Goal: Task Accomplishment & Management: Manage account settings

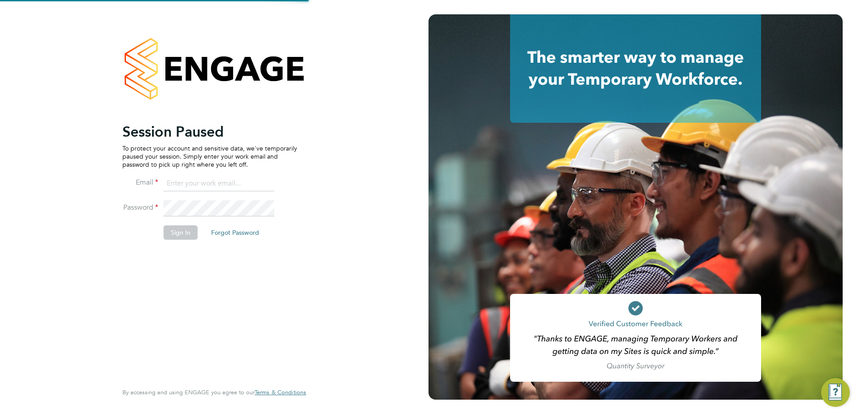
type input "emma.forsyth@vistry.co.uk"
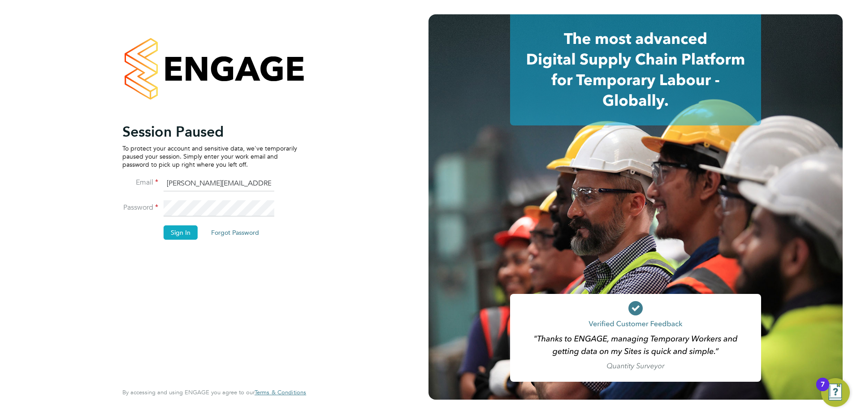
click at [185, 233] on button "Sign In" at bounding box center [181, 232] width 34 height 14
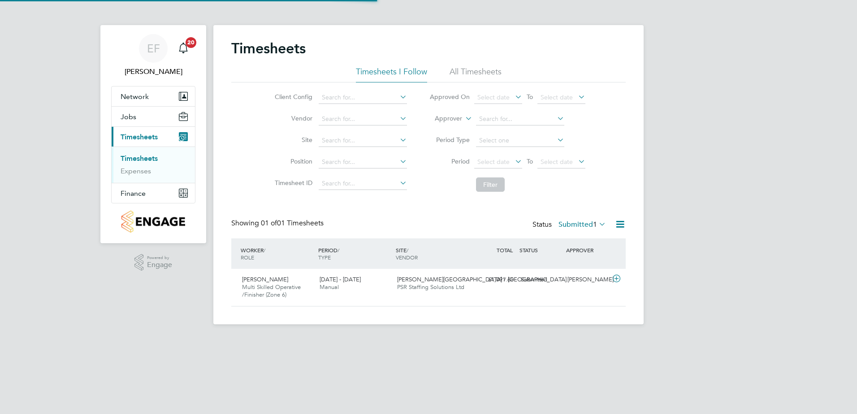
scroll to position [23, 78]
click at [130, 119] on span "Jobs" at bounding box center [129, 116] width 16 height 9
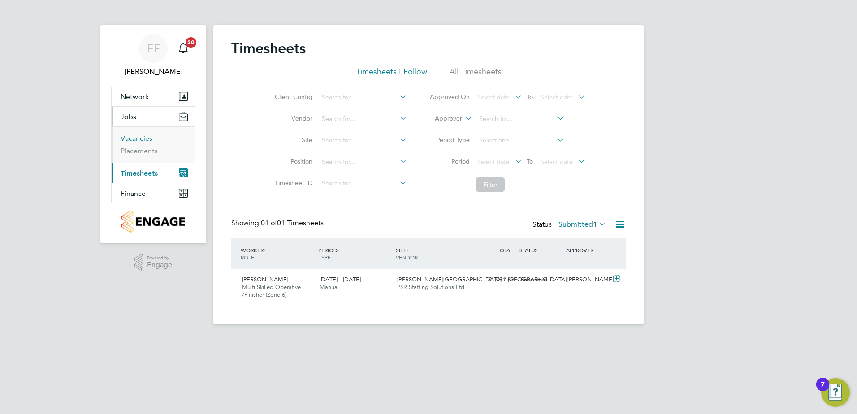
click at [135, 137] on link "Vacancies" at bounding box center [137, 138] width 32 height 9
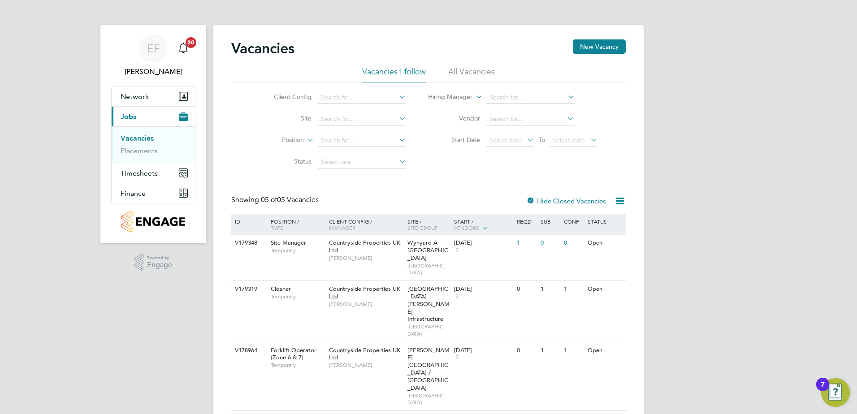
click at [490, 174] on div "Vacancies New Vacancy Vacancies I follow All Vacancies Client Config Site Posit…" at bounding box center [428, 278] width 394 height 479
click at [146, 154] on link "Placements" at bounding box center [139, 151] width 37 height 9
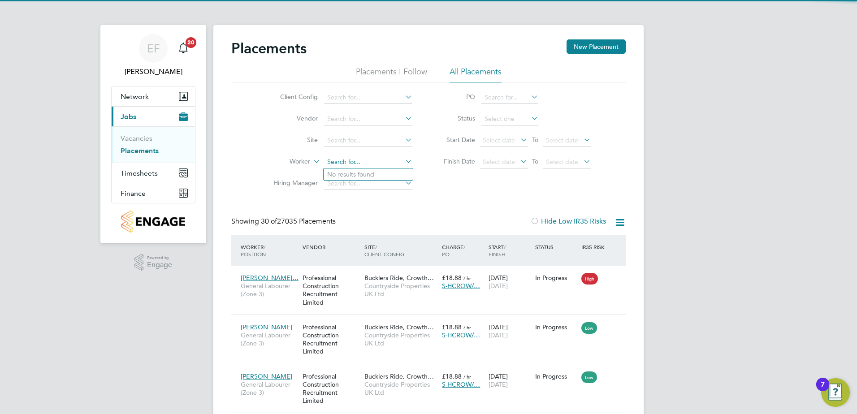
click at [344, 162] on input at bounding box center [368, 162] width 88 height 13
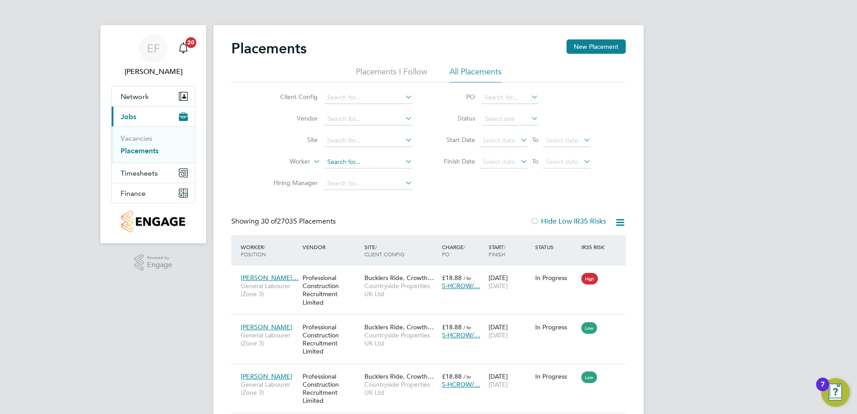
click at [347, 158] on input at bounding box center [368, 162] width 88 height 13
click at [358, 175] on li "James Gra nge" at bounding box center [367, 174] width 89 height 12
type input "[PERSON_NAME]"
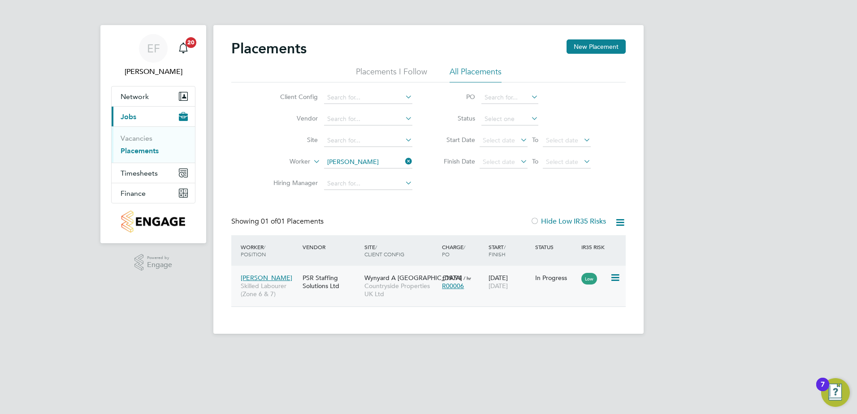
click at [263, 277] on span "[PERSON_NAME]" at bounding box center [267, 278] width 52 height 8
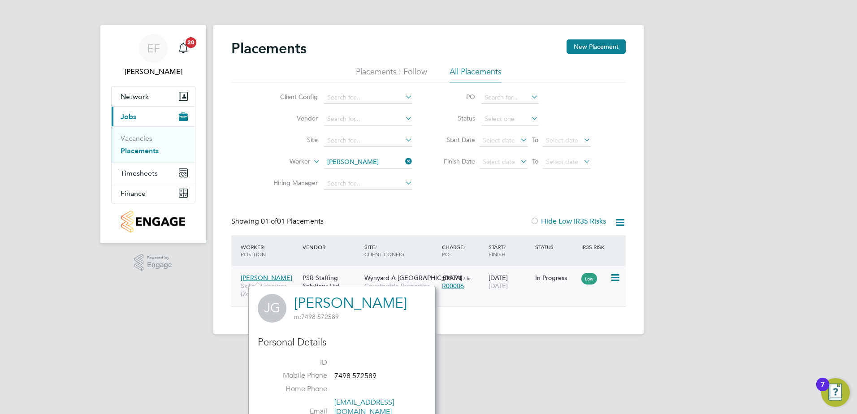
click at [258, 276] on span "[PERSON_NAME]" at bounding box center [267, 278] width 52 height 8
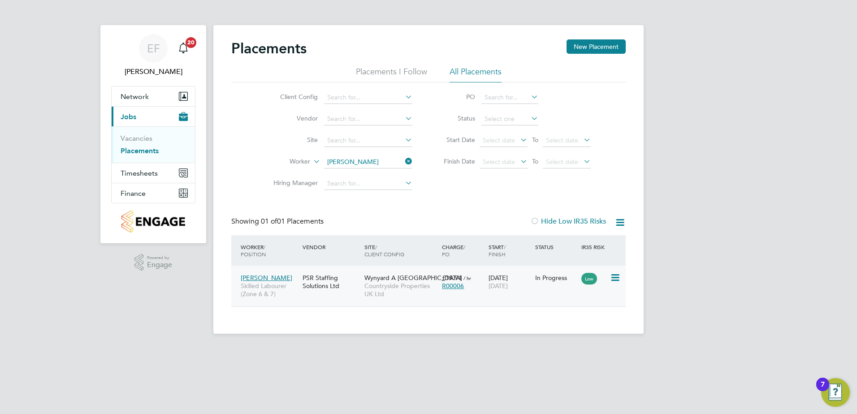
click at [524, 281] on div "22 Aug 2025 31 Oct 2025" at bounding box center [509, 281] width 47 height 25
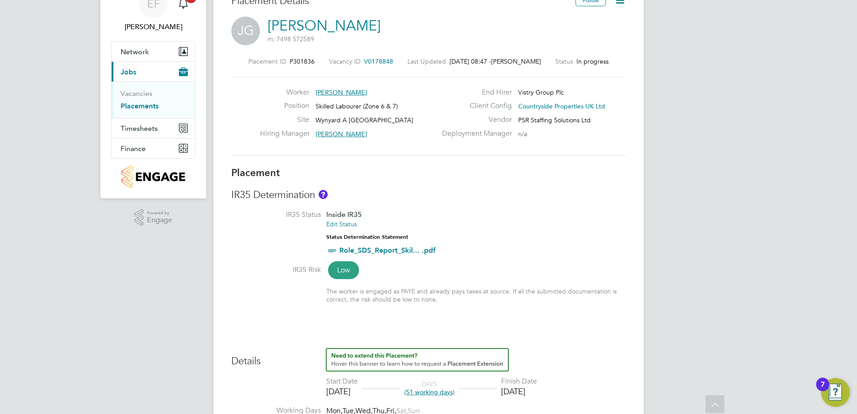
click at [380, 60] on span "V0178848" at bounding box center [378, 61] width 29 height 8
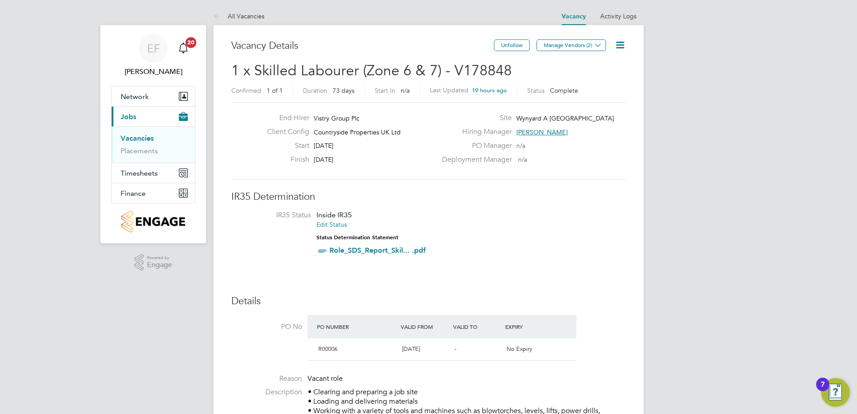
click at [624, 44] on icon at bounding box center [619, 44] width 11 height 11
drag, startPoint x: 509, startPoint y: 69, endPoint x: 455, endPoint y: 70, distance: 54.7
click at [455, 70] on h2 "1 x Skilled Labourer (Zone 6 & 7) - V178848 Confirmed 1 of 1 Duration 73 days S…" at bounding box center [428, 80] width 394 height 38
copy span "V178848"
click at [138, 140] on link "Vacancies" at bounding box center [137, 138] width 33 height 9
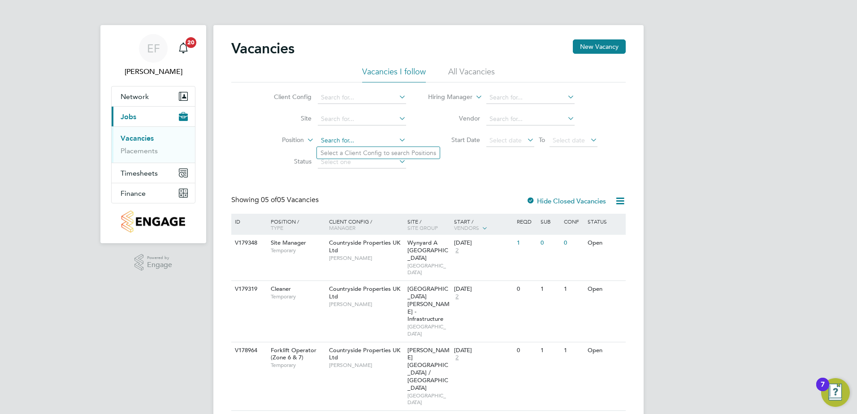
click at [328, 142] on input at bounding box center [362, 140] width 88 height 13
click at [355, 119] on input at bounding box center [362, 119] width 88 height 13
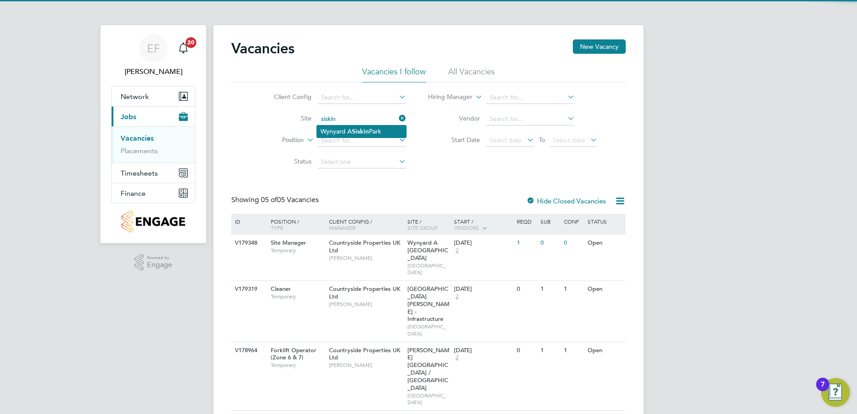
click at [352, 127] on li "Wynyard A Siskin Park" at bounding box center [361, 131] width 89 height 12
type input "Wynyard A [GEOGRAPHIC_DATA]"
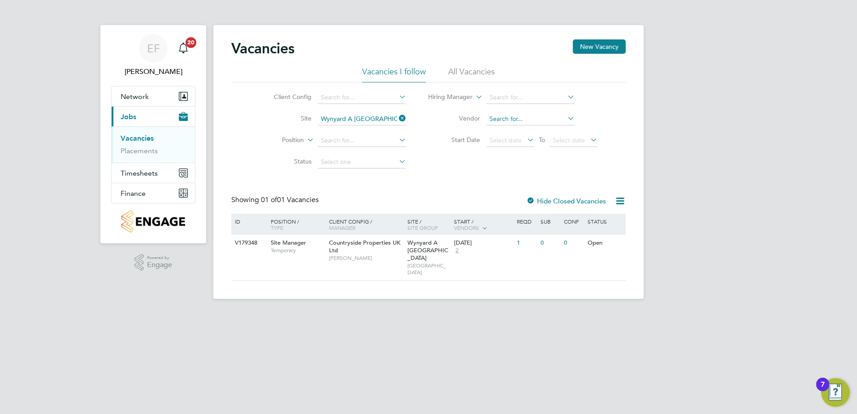
click at [500, 118] on input at bounding box center [530, 119] width 88 height 13
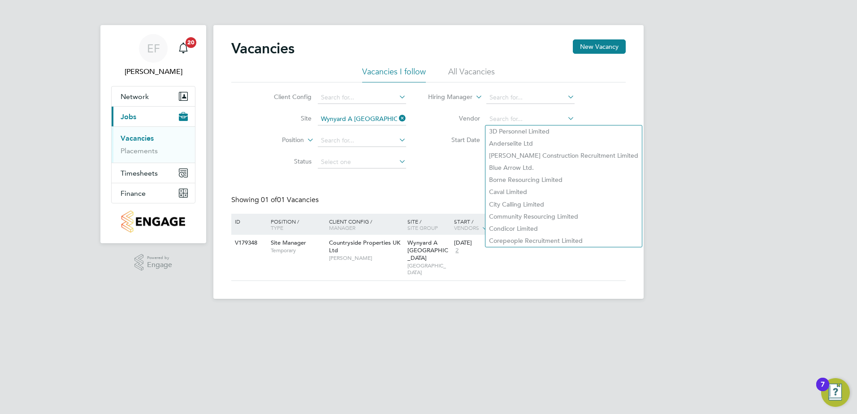
click at [397, 118] on icon at bounding box center [397, 118] width 0 height 13
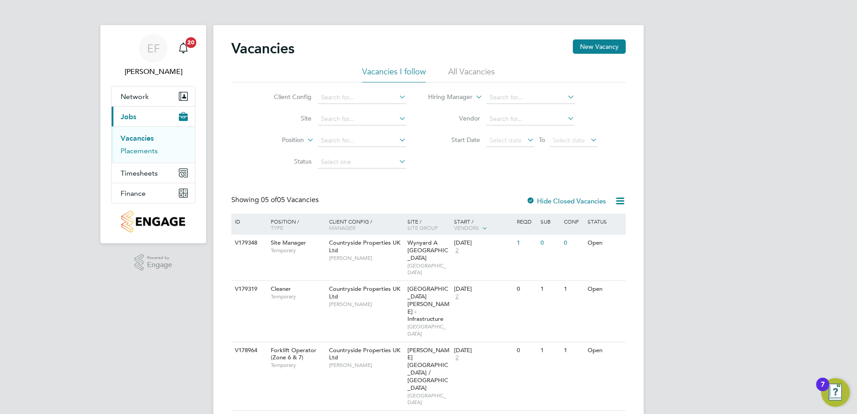
click at [138, 155] on link "Placements" at bounding box center [139, 151] width 37 height 9
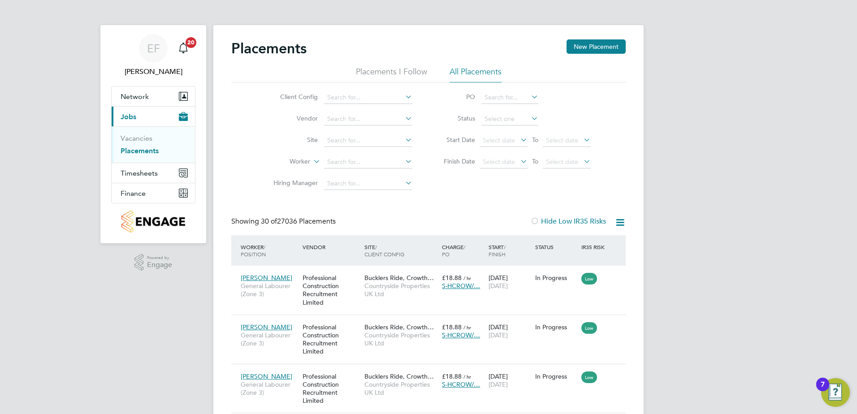
scroll to position [34, 78]
click at [347, 161] on input at bounding box center [368, 162] width 88 height 13
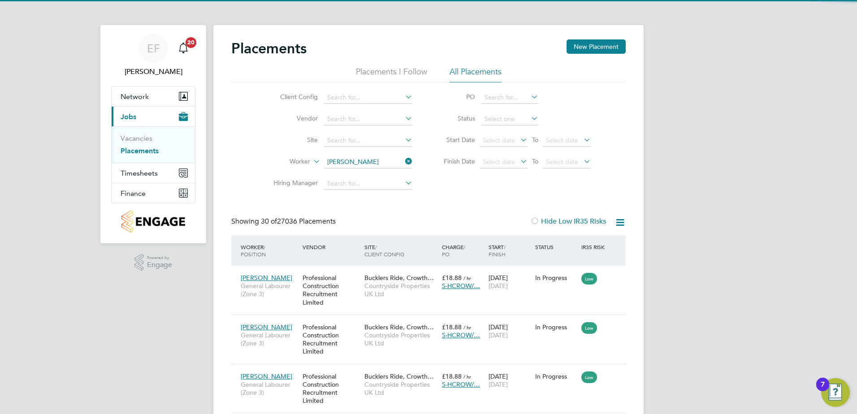
click at [373, 173] on li "James Grange" at bounding box center [367, 174] width 89 height 12
type input "[PERSON_NAME]"
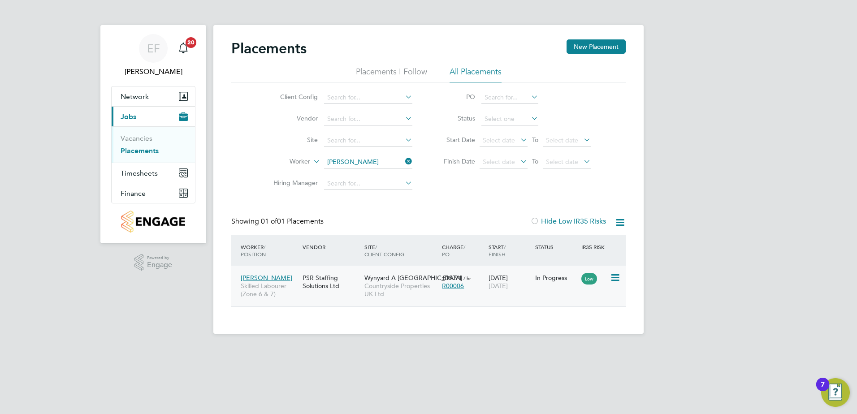
click at [304, 287] on div "PSR Staffing Solutions Ltd" at bounding box center [331, 281] width 62 height 25
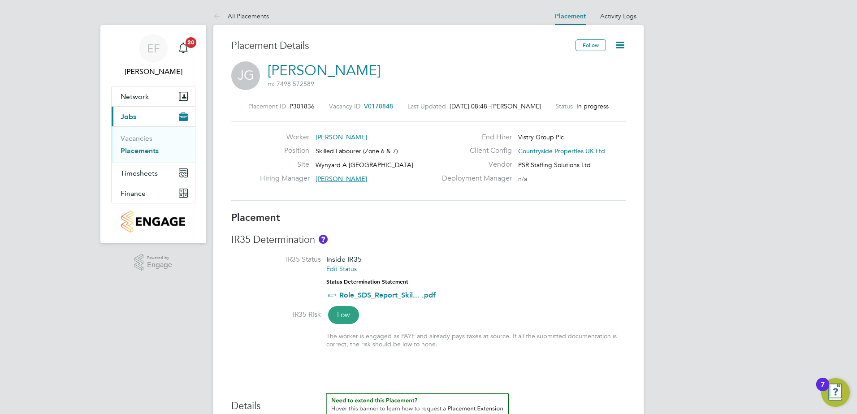
click at [618, 41] on icon at bounding box center [619, 44] width 11 height 11
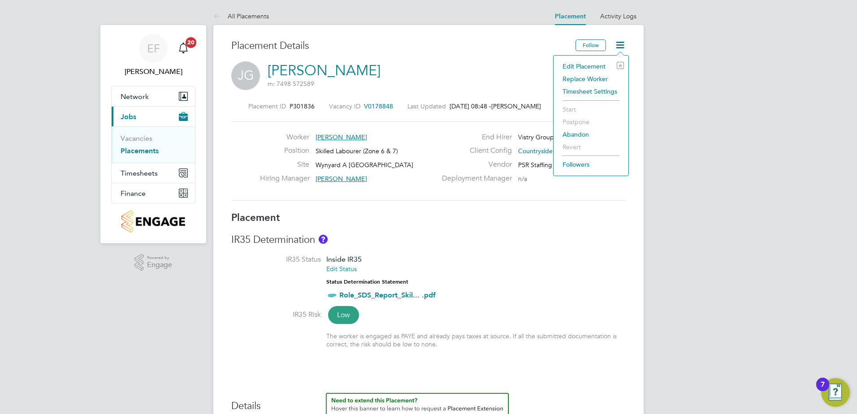
click at [589, 67] on li "Edit Placement e" at bounding box center [591, 66] width 66 height 13
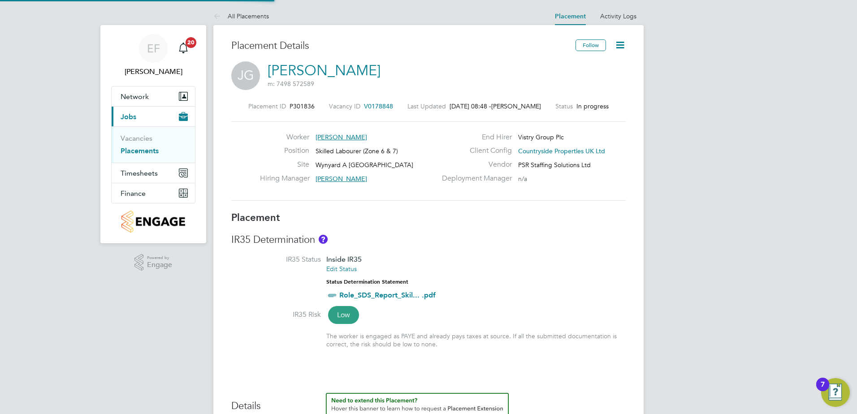
type input "[PERSON_NAME]"
type input "[DATE]"
type input "07:30"
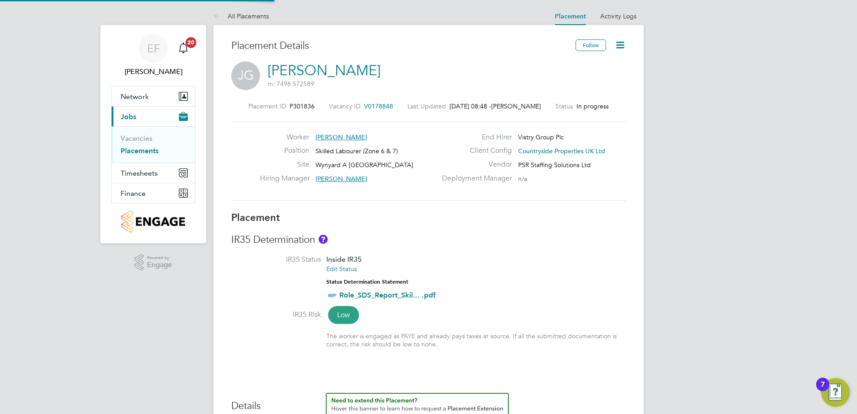
type input "16:30"
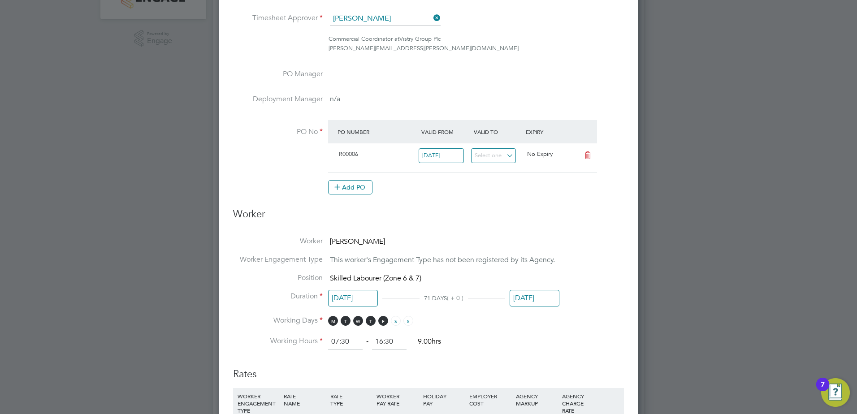
click at [536, 300] on input "[DATE]" at bounding box center [534, 298] width 50 height 17
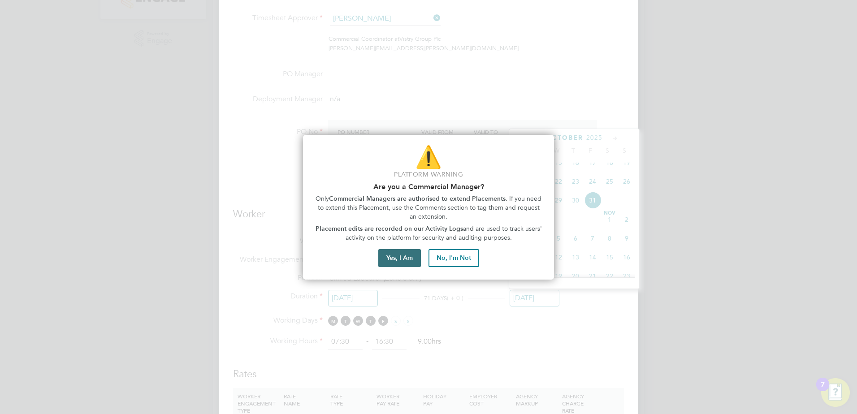
click at [389, 257] on button "Yes, I Am" at bounding box center [399, 258] width 43 height 18
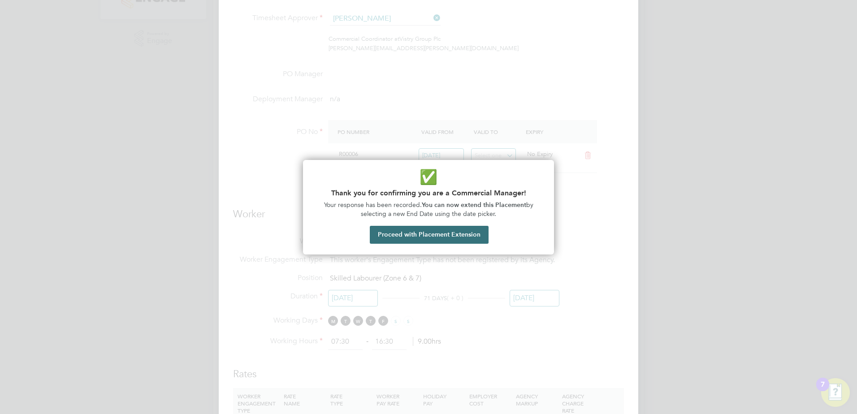
click at [413, 237] on button "Proceed with Placement Extension" at bounding box center [429, 235] width 119 height 18
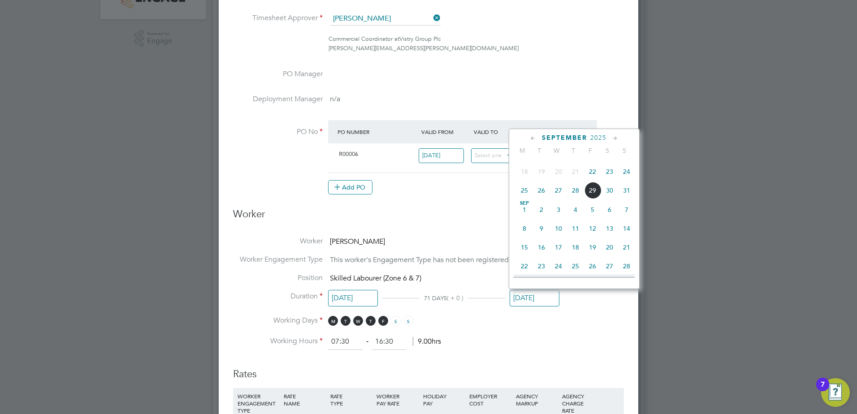
click at [595, 198] on span "29" at bounding box center [592, 190] width 17 height 17
type input "[DATE]"
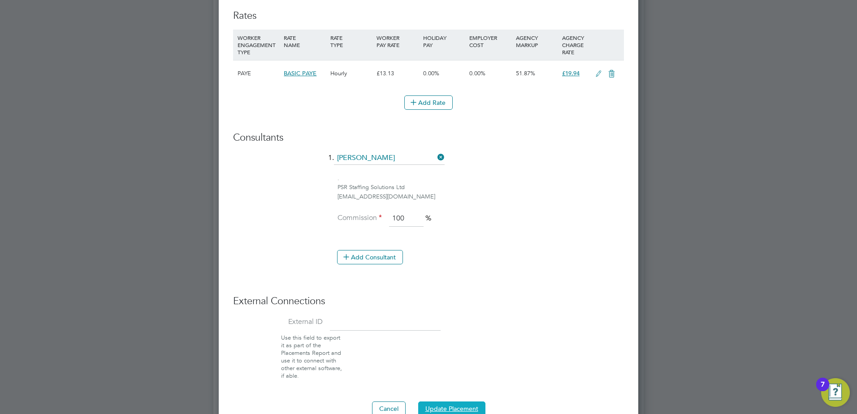
click at [444, 408] on button "Update Placement" at bounding box center [451, 408] width 67 height 14
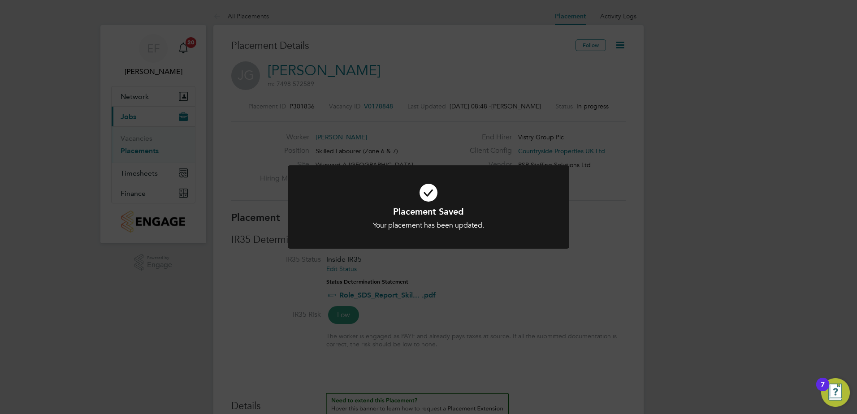
click at [619, 47] on div "Placement Saved Your placement has been updated. Cancel Okay" at bounding box center [428, 207] width 857 height 414
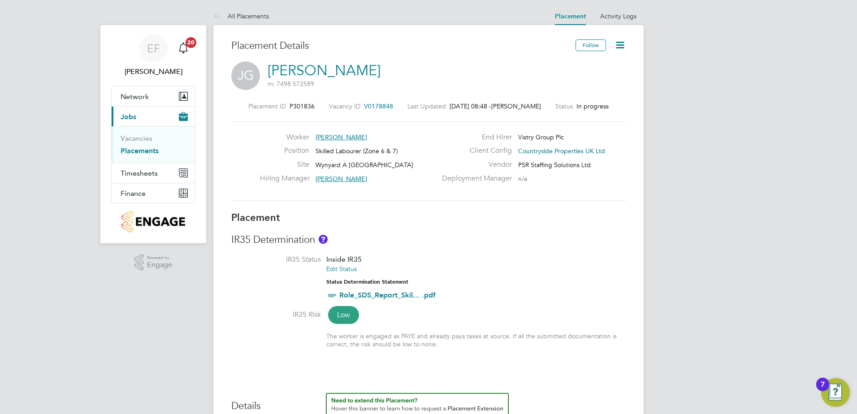
click at [619, 47] on icon at bounding box center [619, 44] width 11 height 11
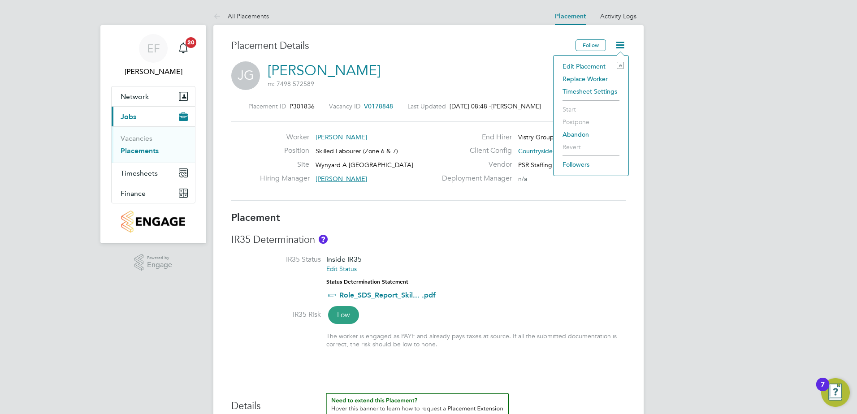
click at [593, 81] on li "Replace Worker" at bounding box center [591, 79] width 66 height 13
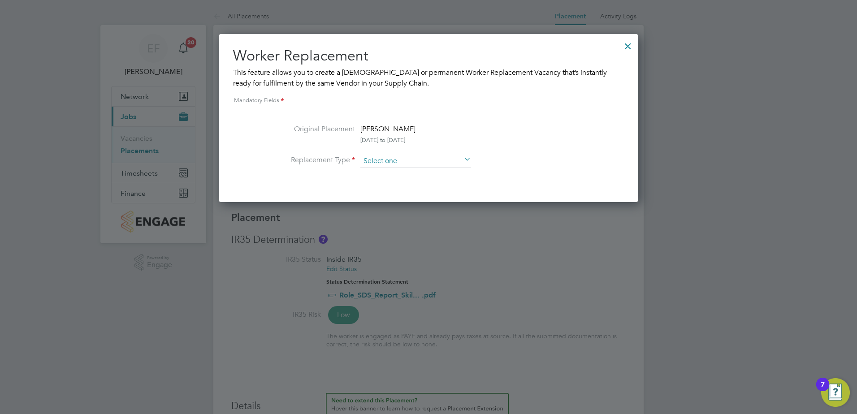
click at [397, 163] on input at bounding box center [415, 161] width 111 height 13
drag, startPoint x: 392, startPoint y: 173, endPoint x: 392, endPoint y: 180, distance: 7.2
click at [425, 164] on input at bounding box center [415, 161] width 111 height 13
click at [401, 184] on li "Permanent" at bounding box center [416, 186] width 112 height 12
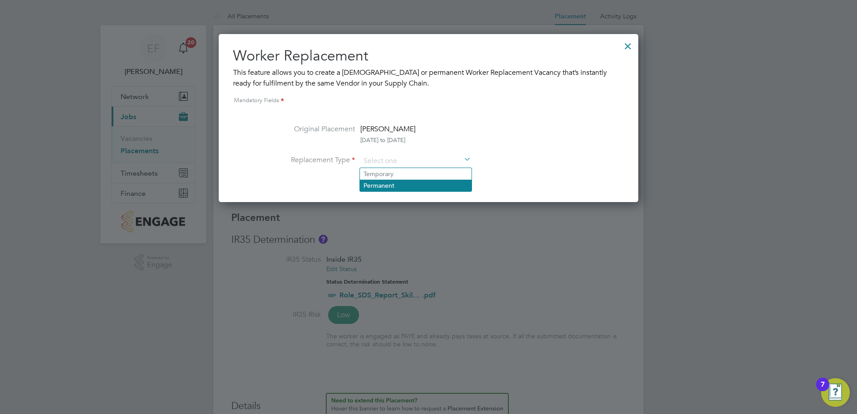
type input "Permanent"
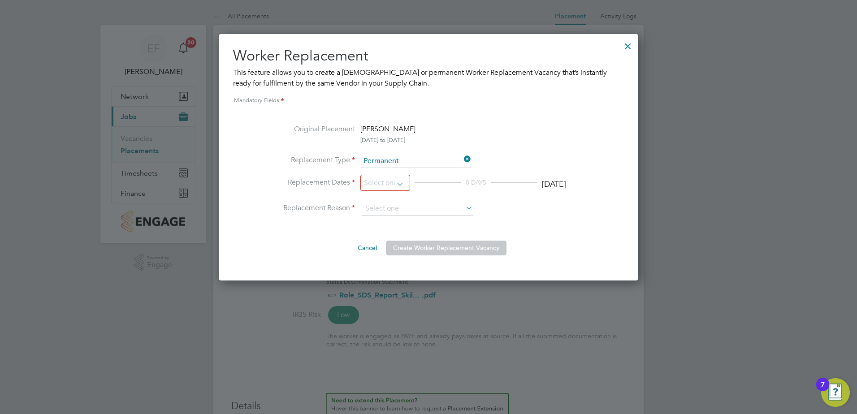
click at [630, 42] on div at bounding box center [628, 44] width 16 height 16
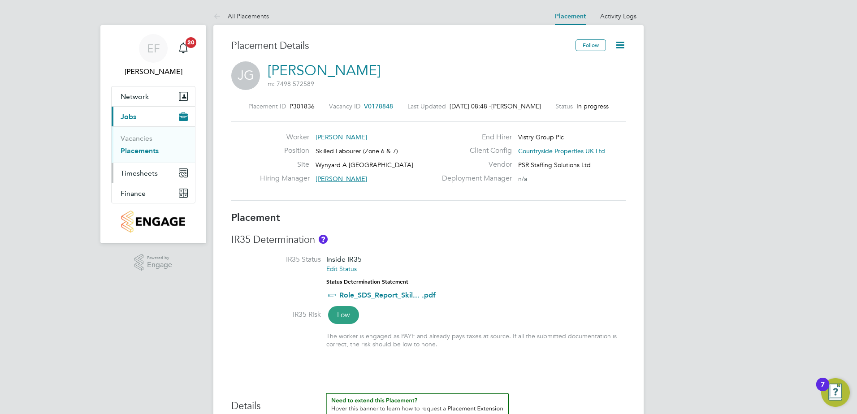
click at [144, 175] on span "Timesheets" at bounding box center [139, 173] width 37 height 9
click at [142, 139] on link "Vacancies" at bounding box center [137, 138] width 32 height 9
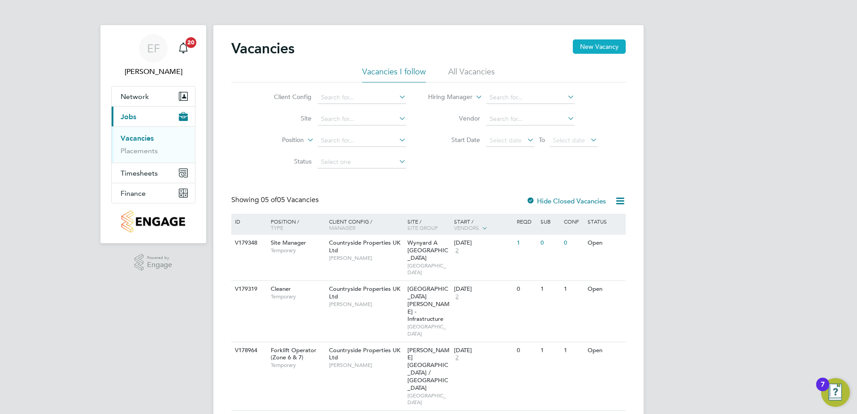
click at [585, 45] on button "New Vacancy" at bounding box center [599, 46] width 53 height 14
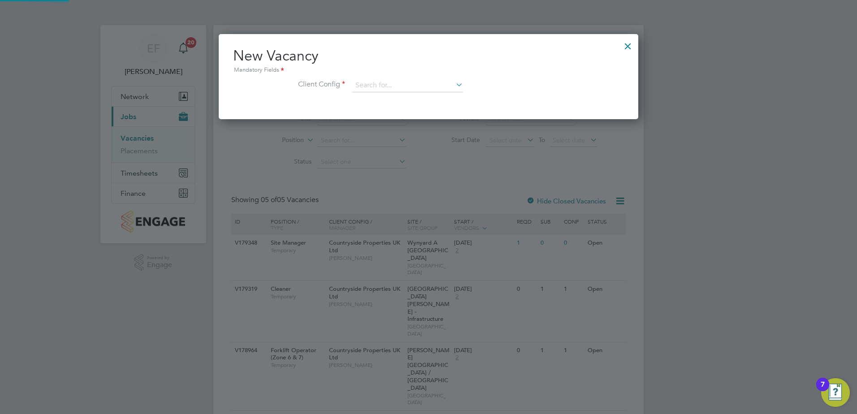
scroll to position [85, 420]
click at [431, 151] on div at bounding box center [428, 207] width 857 height 414
click at [627, 48] on div at bounding box center [628, 44] width 16 height 16
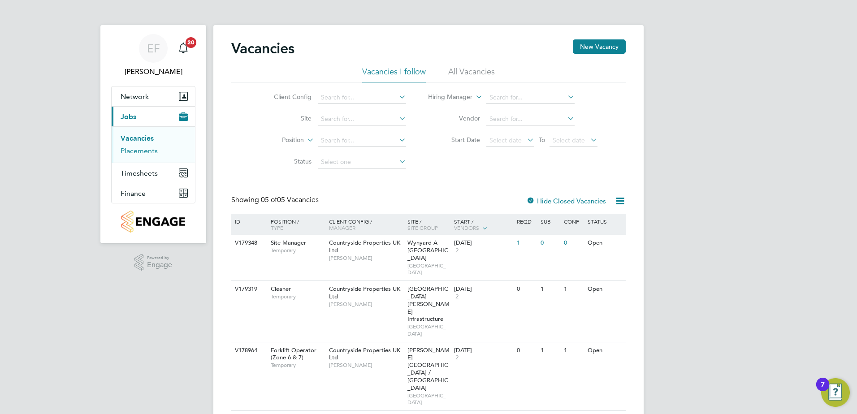
click at [150, 152] on link "Placements" at bounding box center [139, 151] width 37 height 9
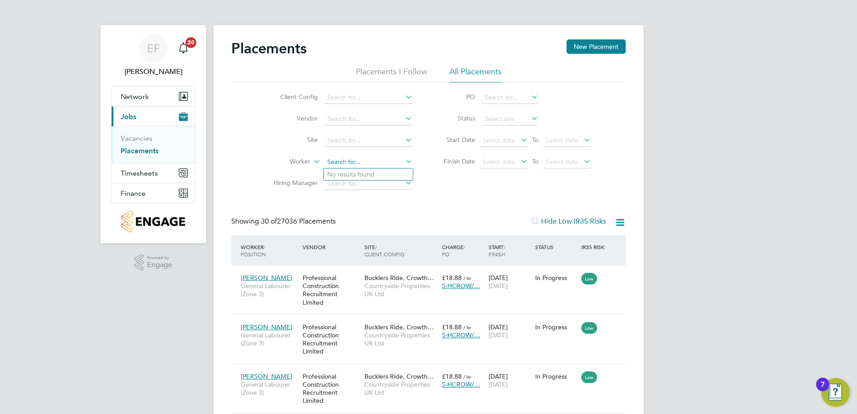
scroll to position [34, 62]
click at [353, 159] on input at bounding box center [368, 162] width 88 height 13
click at [381, 174] on b "Grange" at bounding box center [392, 175] width 22 height 8
type input "[PERSON_NAME]"
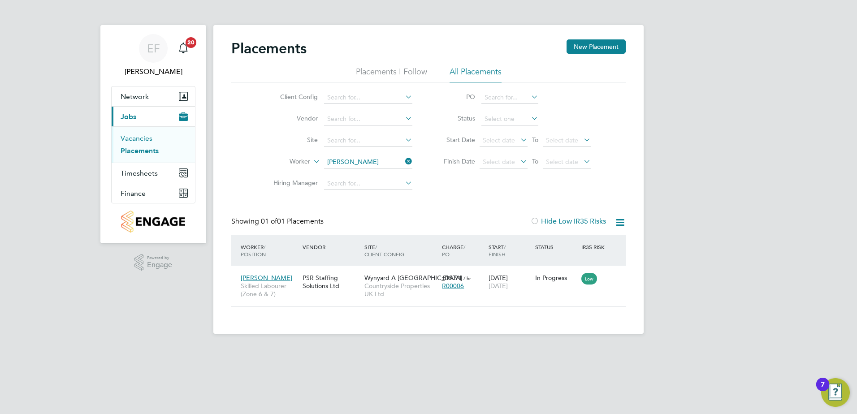
click at [140, 138] on link "Vacancies" at bounding box center [137, 138] width 32 height 9
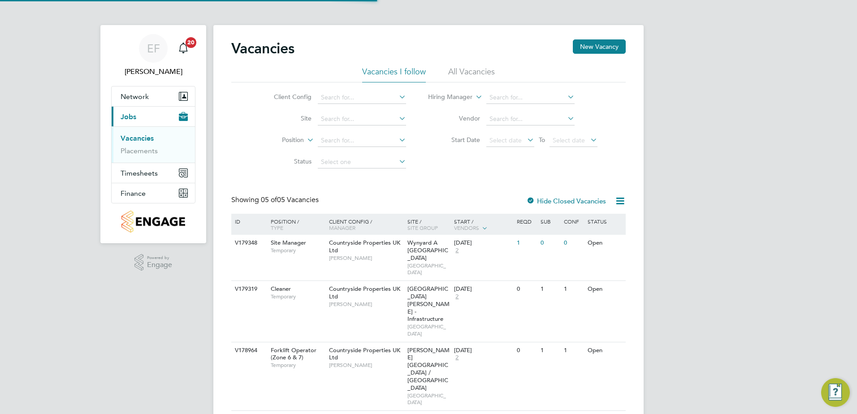
click at [596, 39] on div "Vacancies New Vacancy Vacancies I follow All Vacancies Client Config Site Posit…" at bounding box center [428, 280] width 430 height 511
click at [592, 47] on button "New Vacancy" at bounding box center [599, 46] width 53 height 14
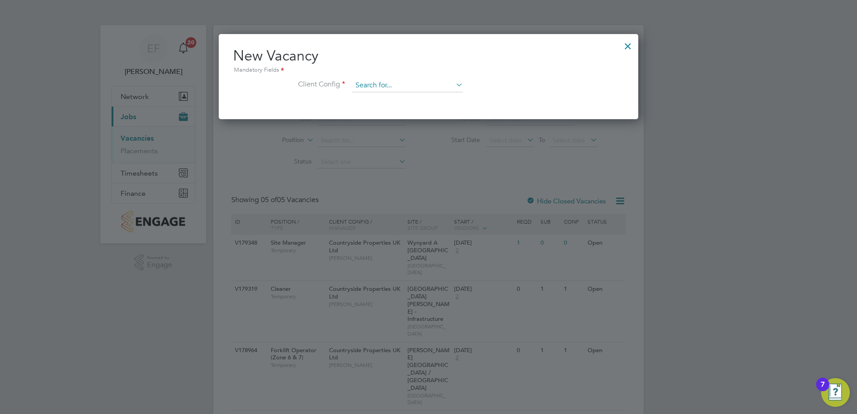
click at [383, 81] on input at bounding box center [407, 85] width 111 height 13
type input "s"
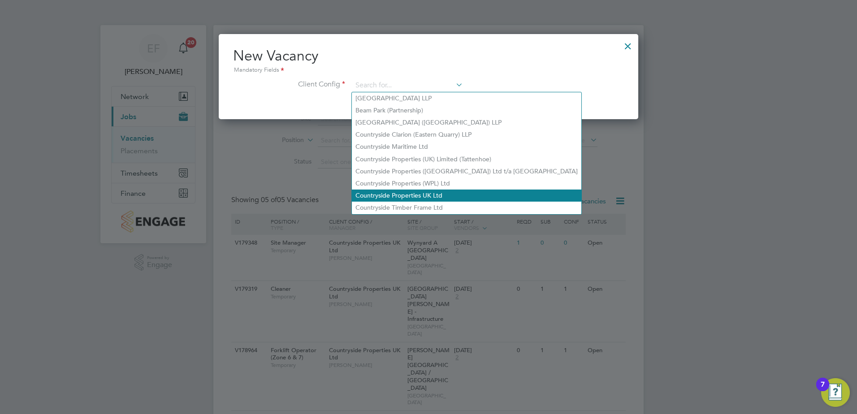
click at [408, 191] on li "Countryside Properties UK Ltd" at bounding box center [466, 196] width 229 height 12
type input "Countryside Properties UK Ltd"
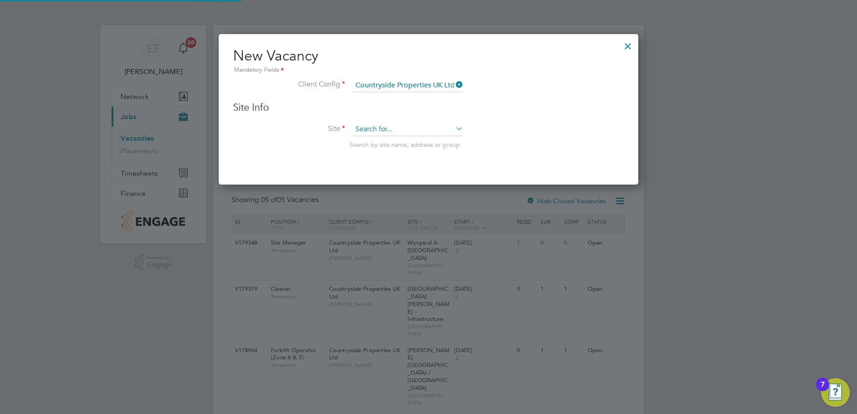
click at [384, 125] on input at bounding box center [407, 129] width 111 height 13
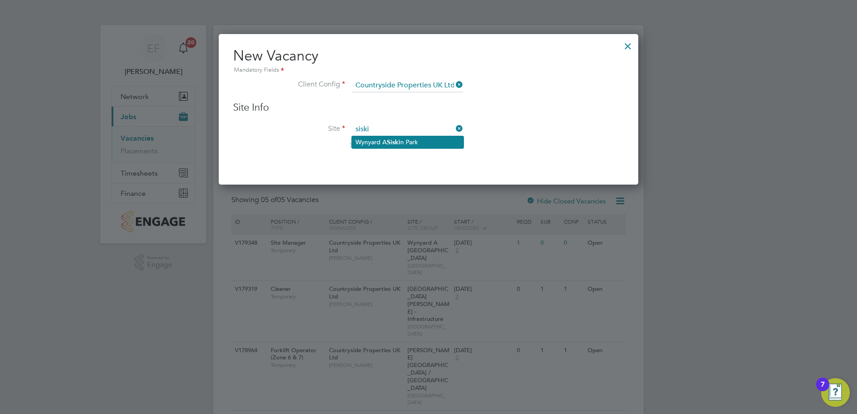
click at [385, 142] on li "Wynyard A [GEOGRAPHIC_DATA]" at bounding box center [408, 142] width 112 height 12
type input "Wynyard A [GEOGRAPHIC_DATA]"
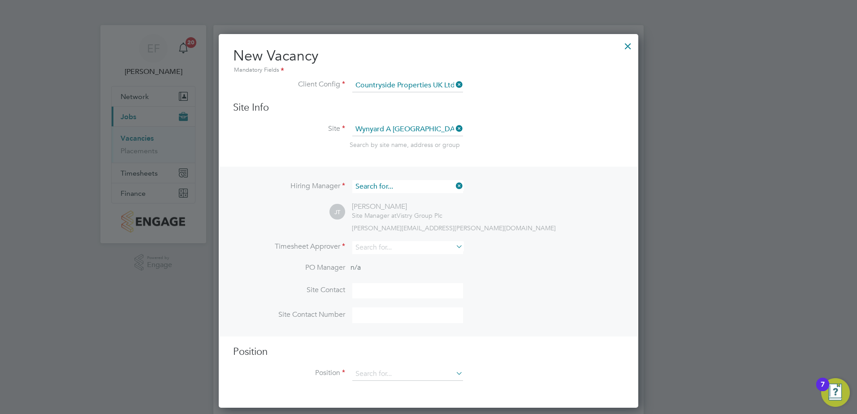
click at [404, 185] on input at bounding box center [407, 186] width 111 height 13
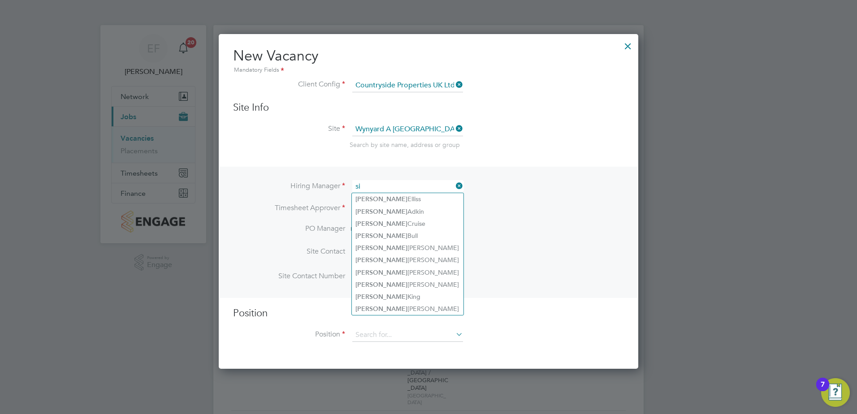
type input "s"
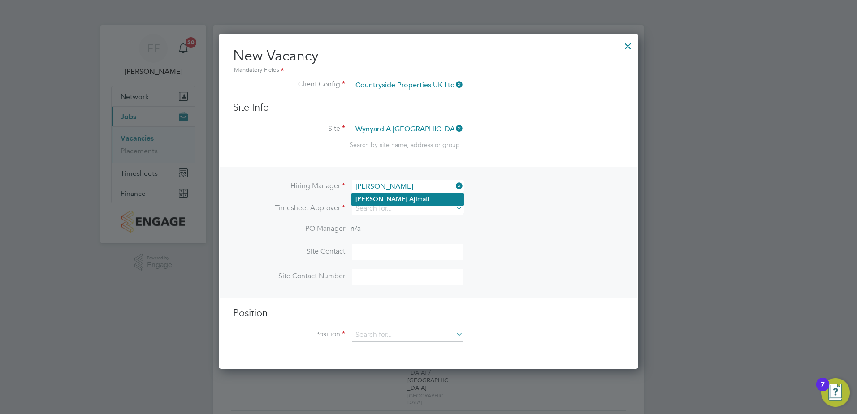
click at [393, 199] on li "[PERSON_NAME]" at bounding box center [408, 199] width 112 height 12
type input "[PERSON_NAME]"
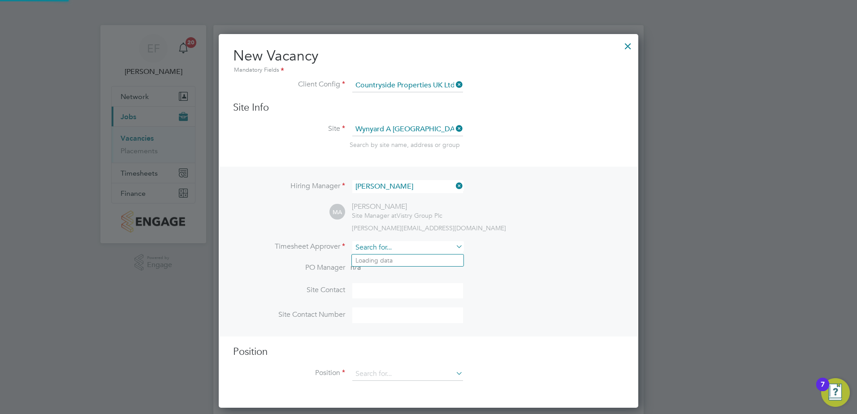
click at [438, 249] on input at bounding box center [407, 247] width 111 height 13
click at [392, 282] on li "[PERSON_NAME]" at bounding box center [408, 285] width 112 height 12
type input "[PERSON_NAME]"
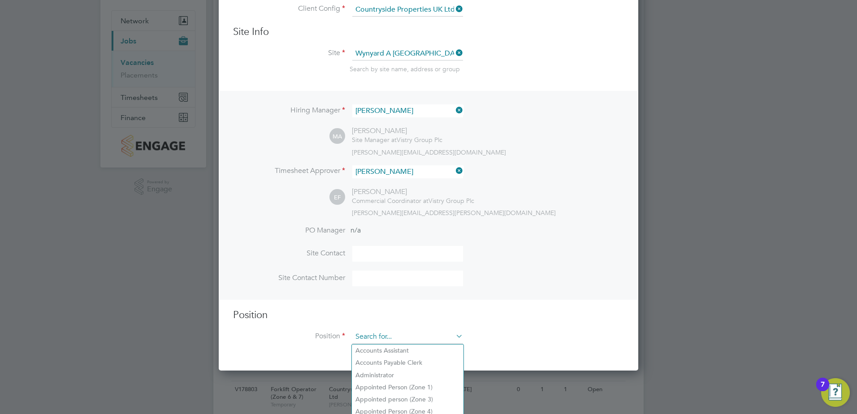
click at [385, 338] on input at bounding box center [407, 336] width 111 height 13
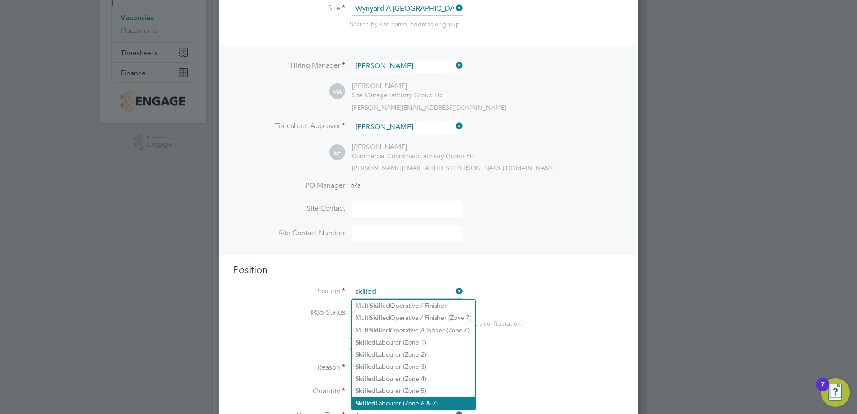
click at [404, 400] on li "Skilled Labourer (Zone 6 & 7)" at bounding box center [413, 403] width 123 height 12
type input "Skilled Labourer (Zone 6 & 7)"
type textarea "• Clearing and preparing a job site • Loading and delivering materials • Workin…"
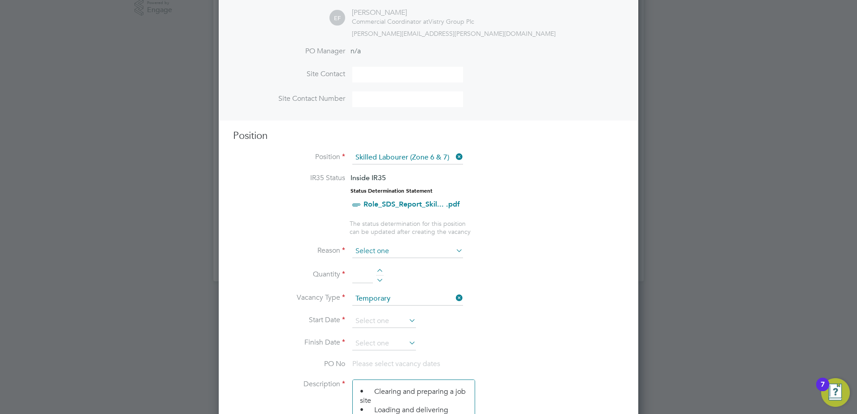
click at [378, 253] on input at bounding box center [407, 251] width 111 height 13
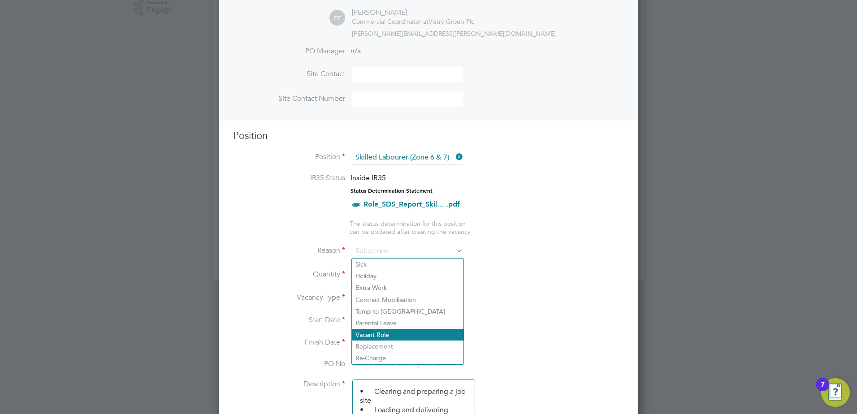
click at [376, 332] on li "Vacant Role" at bounding box center [408, 335] width 112 height 12
type input "Vacant Role"
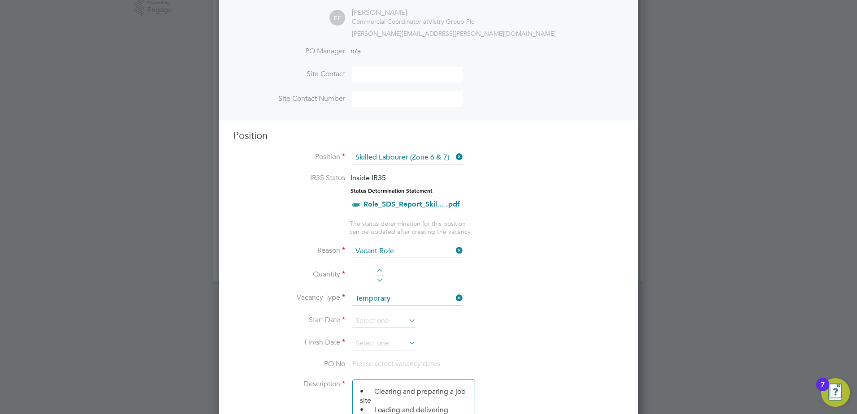
click at [384, 269] on li "Quantity" at bounding box center [428, 279] width 391 height 25
click at [380, 268] on li "Quantity" at bounding box center [428, 279] width 391 height 25
click at [379, 271] on div at bounding box center [380, 272] width 8 height 6
type input "1"
click at [383, 250] on input at bounding box center [407, 251] width 111 height 13
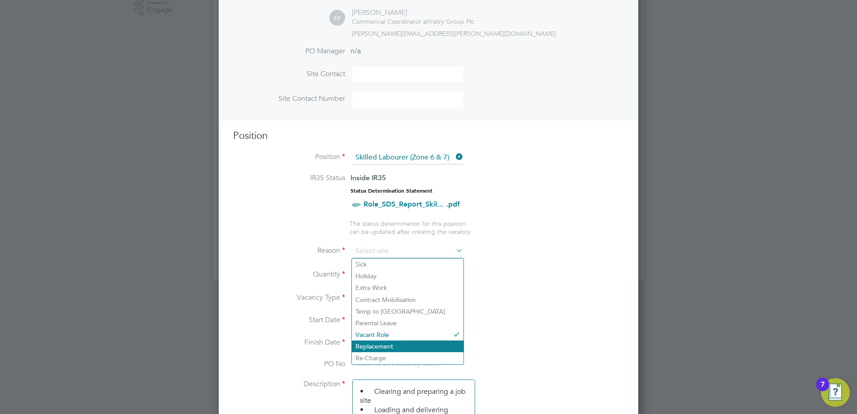
click at [378, 343] on li "Replacement" at bounding box center [408, 347] width 112 height 12
type input "Replacement"
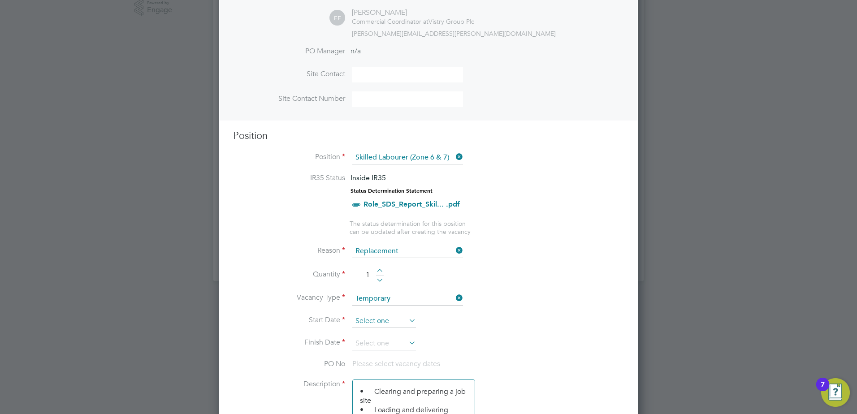
click at [380, 322] on input at bounding box center [384, 321] width 64 height 13
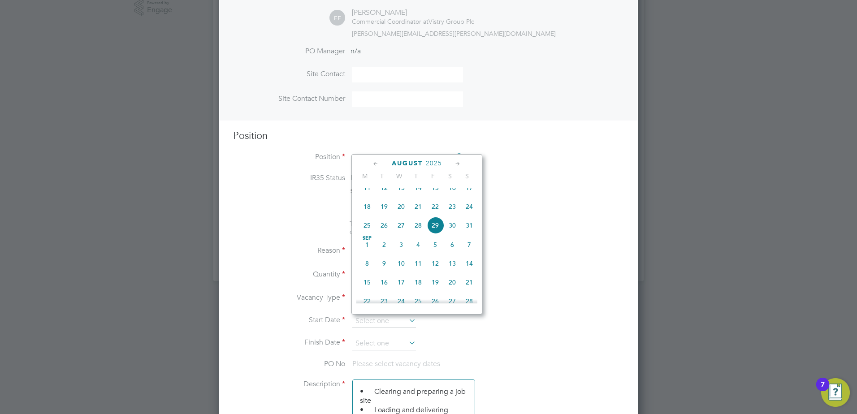
click at [367, 253] on span "[DATE]" at bounding box center [366, 244] width 17 height 17
type input "[DATE]"
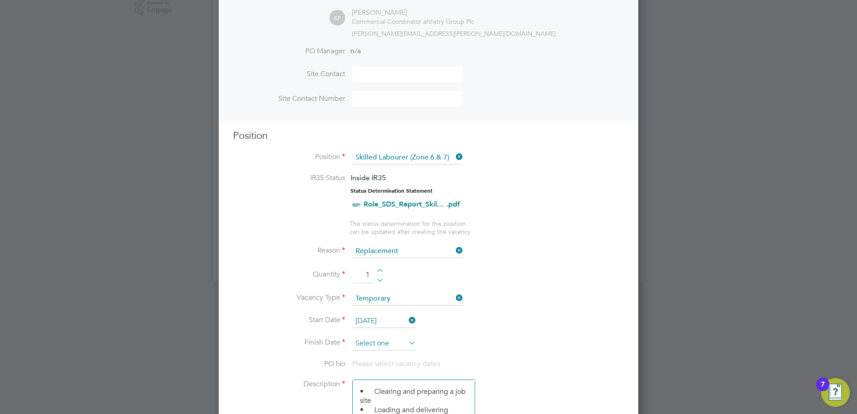
click at [403, 343] on input at bounding box center [384, 343] width 64 height 13
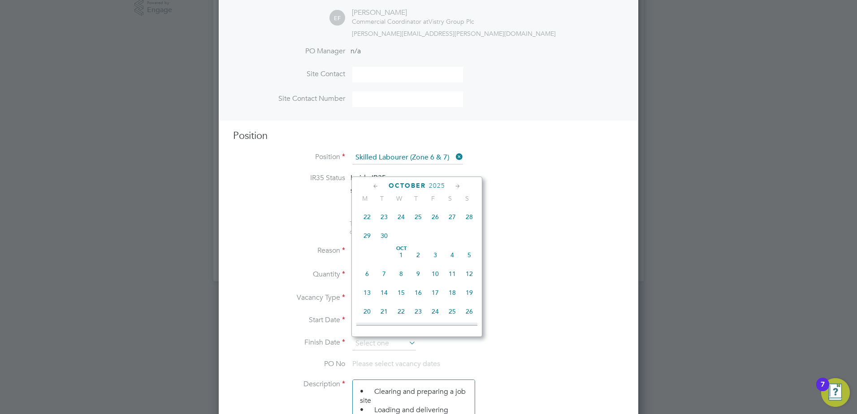
scroll to position [406, 0]
click at [433, 294] on span "31" at bounding box center [435, 285] width 17 height 17
type input "[DATE]"
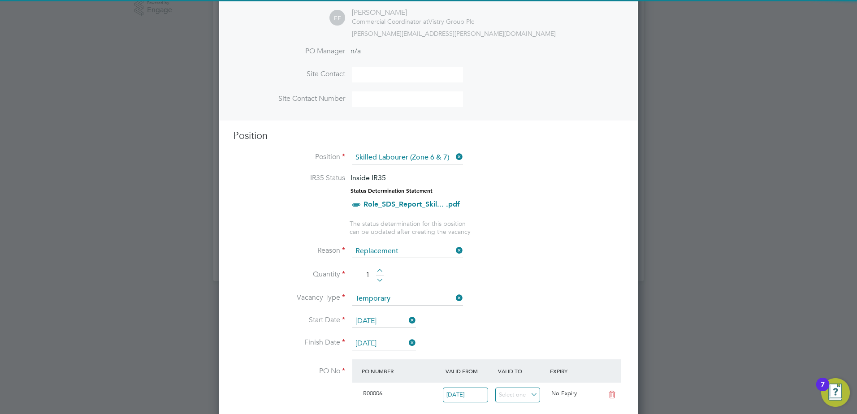
click at [490, 313] on li "Vacancy Type Temporary" at bounding box center [428, 303] width 391 height 22
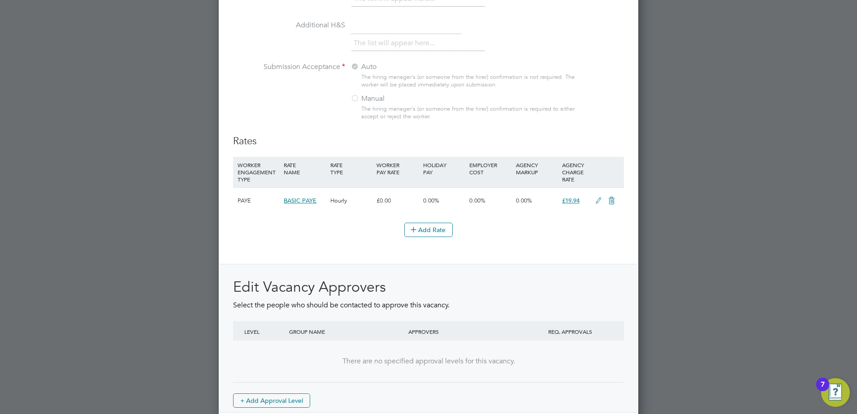
scroll to position [976, 0]
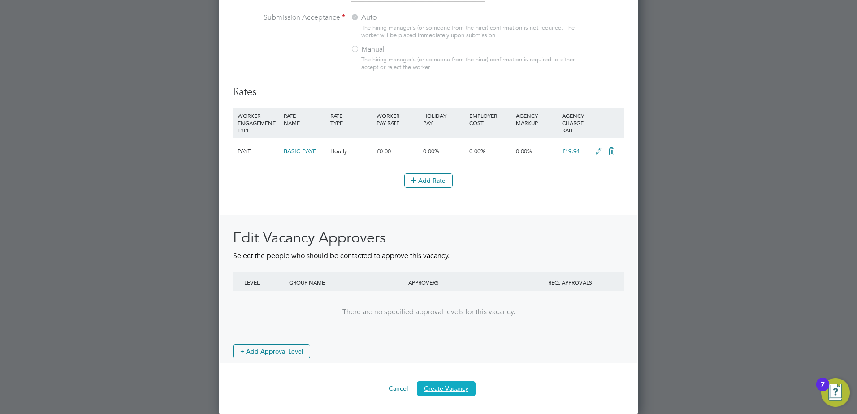
click at [463, 386] on button "Create Vacancy" at bounding box center [446, 388] width 59 height 14
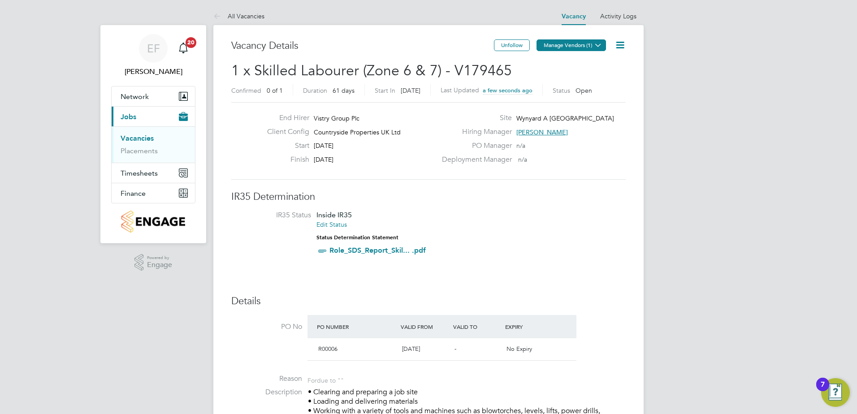
click at [557, 43] on button "Manage Vendors (1)" at bounding box center [570, 45] width 69 height 12
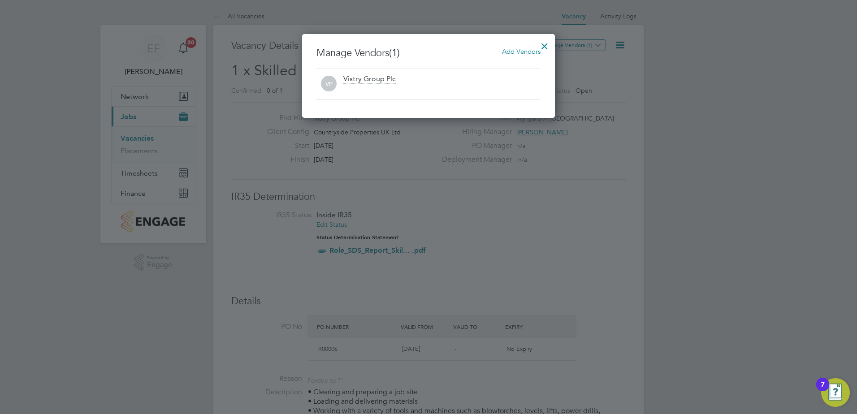
click at [513, 52] on span "Add Vendors" at bounding box center [521, 51] width 39 height 9
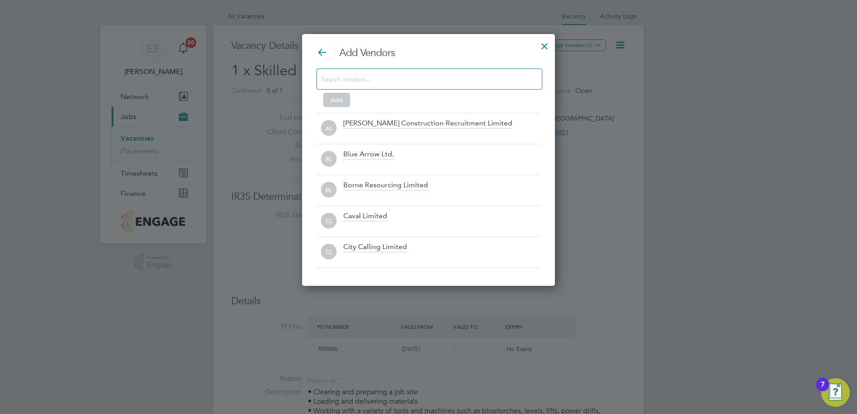
click at [410, 76] on input at bounding box center [422, 79] width 202 height 12
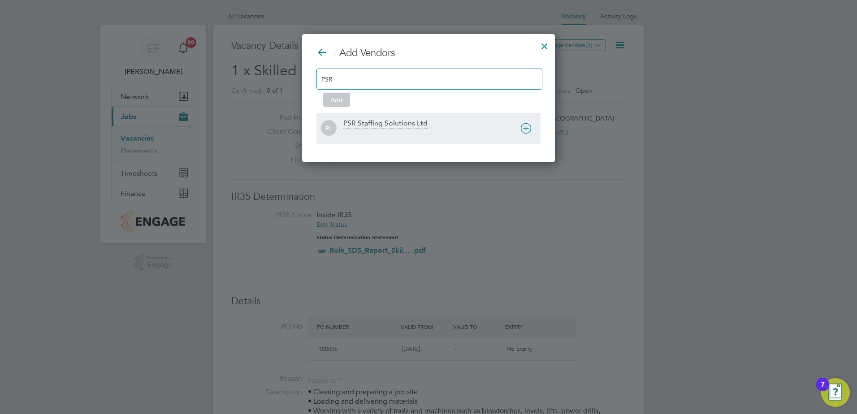
type input "PSR"
click at [386, 121] on div "PSR Staffing Solutions Ltd" at bounding box center [385, 124] width 84 height 10
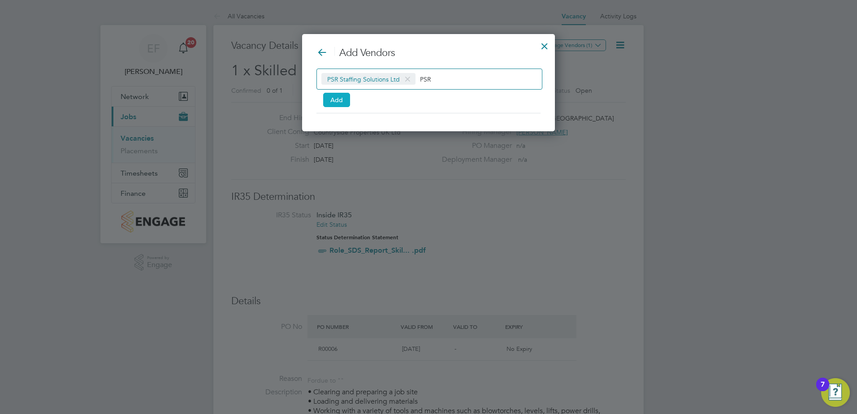
click at [343, 105] on button "Add" at bounding box center [336, 100] width 27 height 14
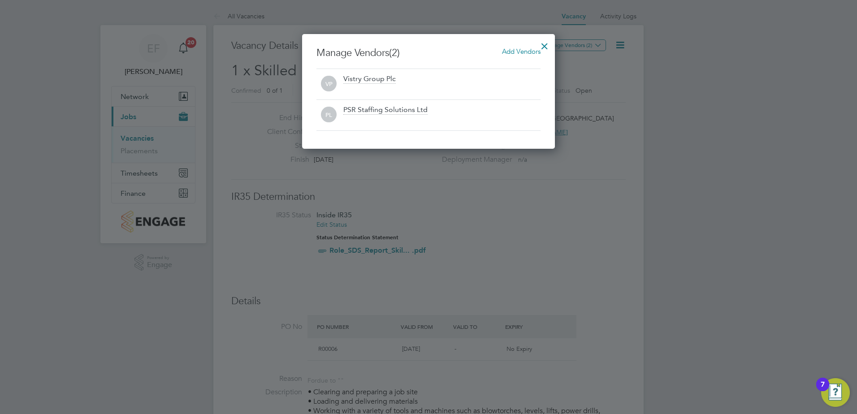
click at [546, 46] on div at bounding box center [544, 44] width 16 height 16
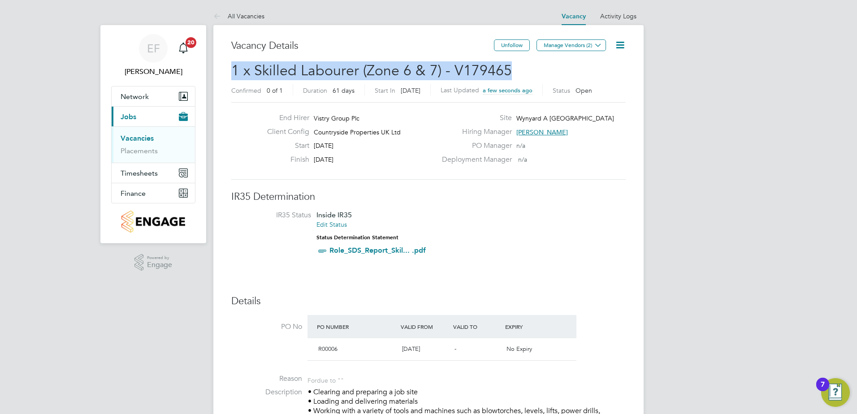
drag, startPoint x: 510, startPoint y: 67, endPoint x: 233, endPoint y: 67, distance: 276.9
click at [233, 67] on h2 "1 x Skilled Labourer (Zone 6 & 7) - V179465 Confirmed 0 of 1 Duration 61 days S…" at bounding box center [428, 80] width 394 height 38
copy span "1 x Skilled Labourer (Zone 6 & 7) - V179465"
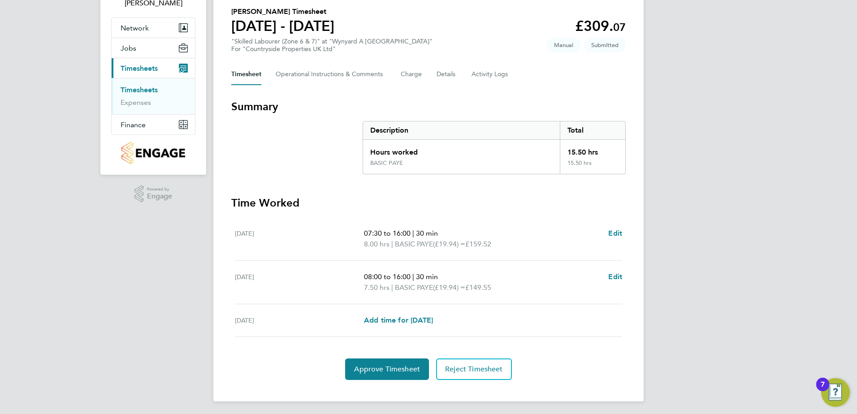
scroll to position [70, 0]
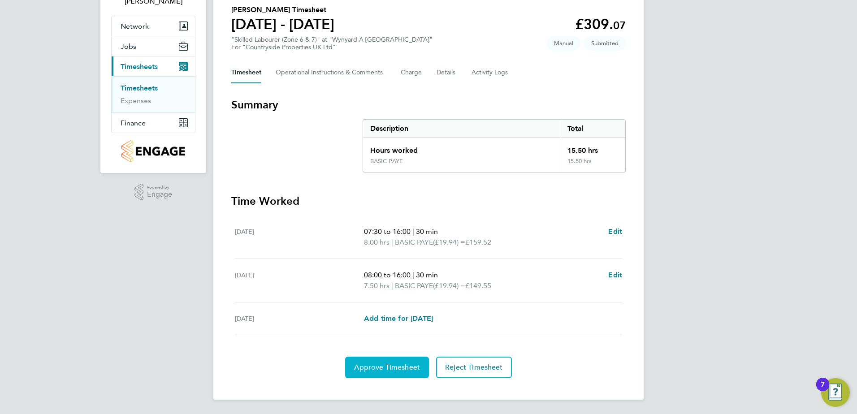
click at [382, 366] on span "Approve Timesheet" at bounding box center [387, 367] width 66 height 9
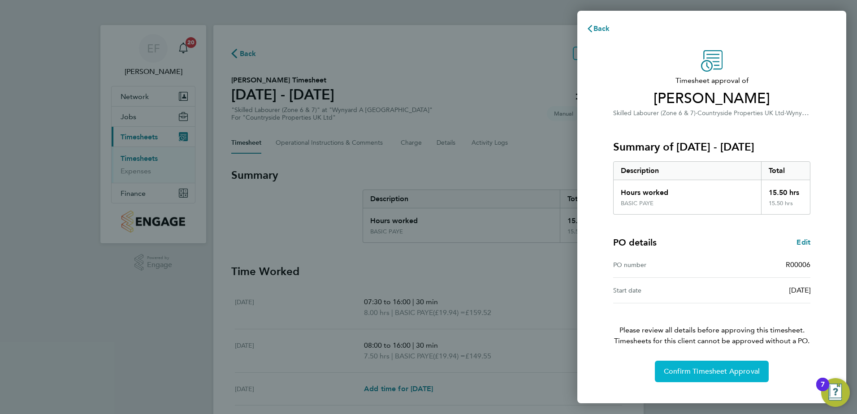
click at [708, 375] on span "Confirm Timesheet Approval" at bounding box center [712, 371] width 96 height 9
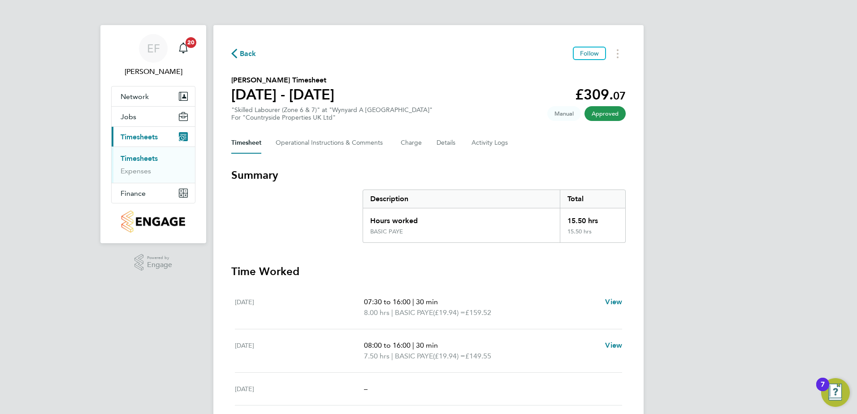
drag, startPoint x: 136, startPoint y: 160, endPoint x: 142, endPoint y: 163, distance: 6.2
click at [136, 160] on link "Timesheets" at bounding box center [139, 158] width 37 height 9
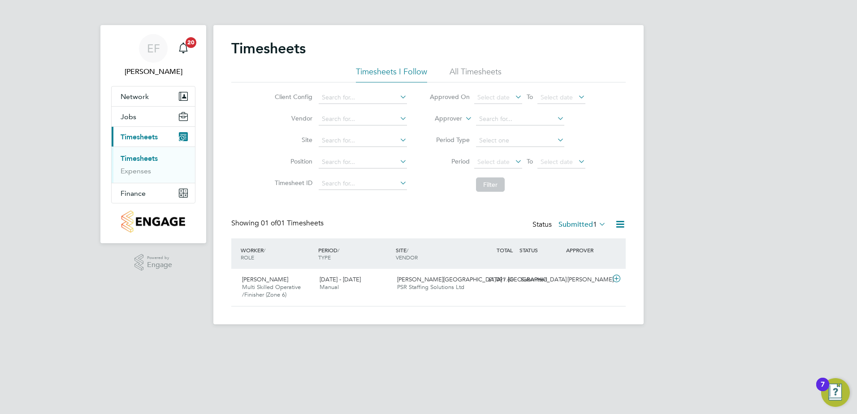
scroll to position [23, 78]
